Goal: Task Accomplishment & Management: Manage account settings

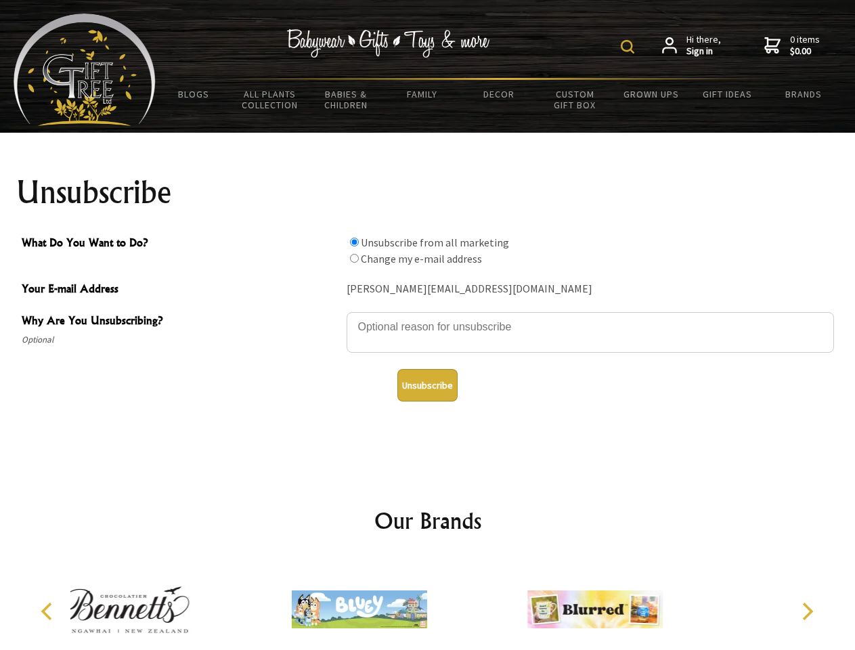
click at [630, 47] on img at bounding box center [628, 47] width 14 height 14
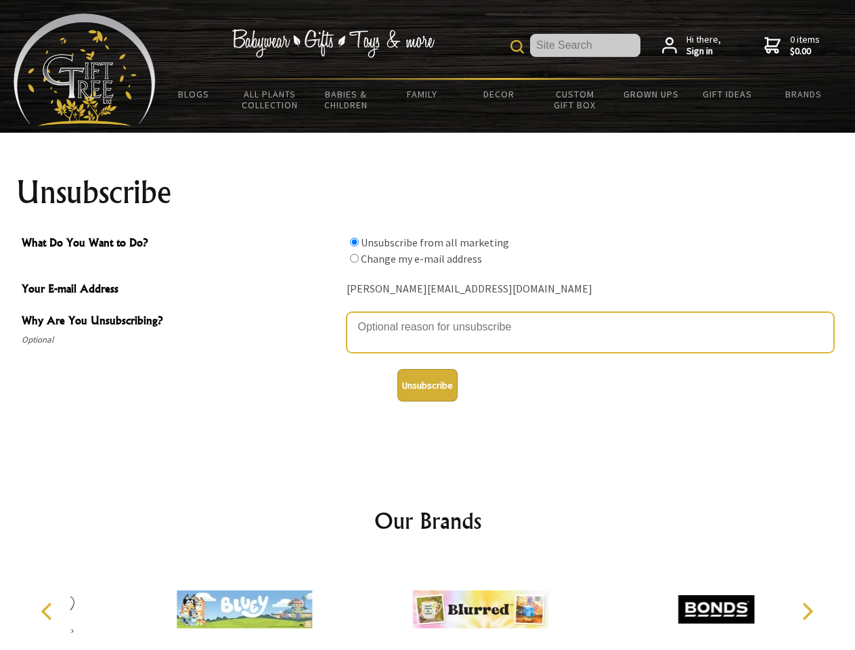
click at [428, 317] on textarea "Why Are You Unsubscribing?" at bounding box center [591, 332] width 488 height 41
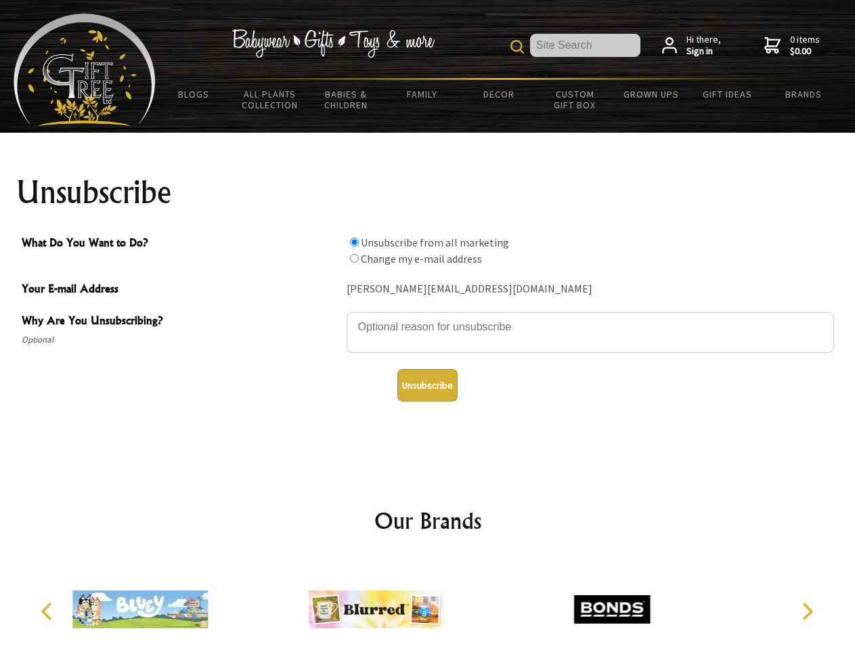
click at [354, 242] on input "What Do You Want to Do?" at bounding box center [354, 242] width 9 height 9
click at [354, 258] on input "What Do You Want to Do?" at bounding box center [354, 258] width 9 height 9
radio input "true"
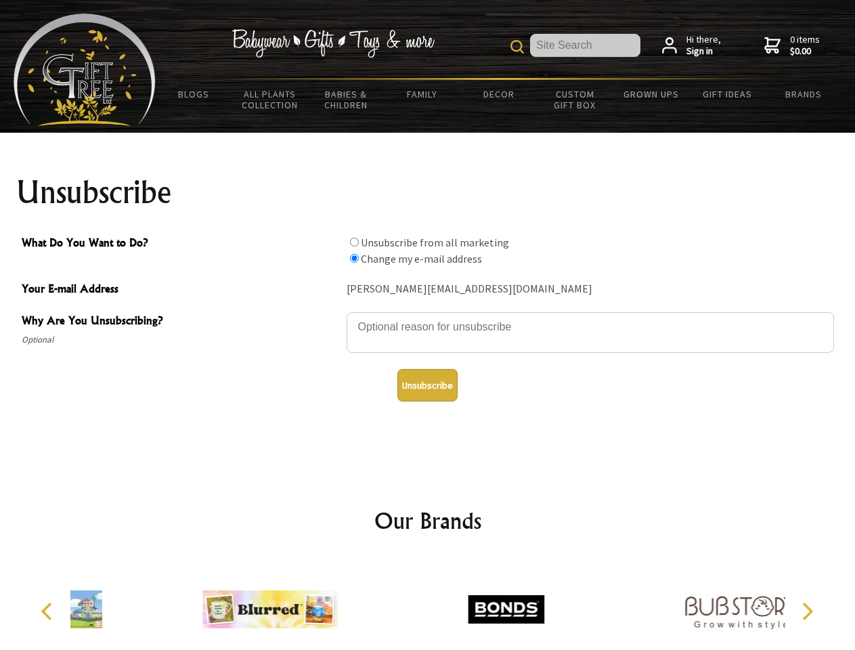
click at [427, 385] on button "Unsubscribe" at bounding box center [427, 385] width 60 height 33
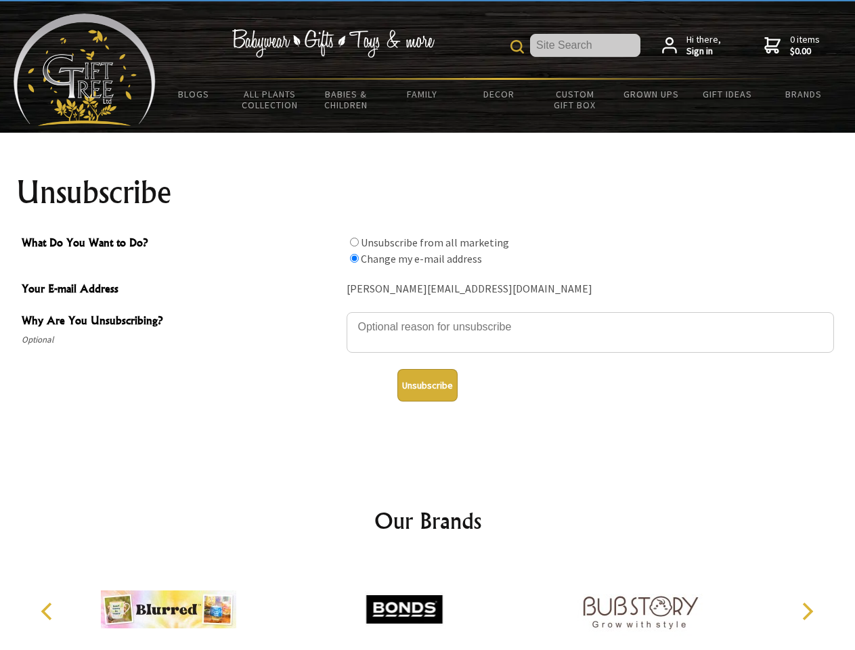
click at [49, 611] on icon "Previous" at bounding box center [48, 612] width 18 height 18
click at [807, 611] on icon "Next" at bounding box center [807, 612] width 18 height 18
